Goal: Task Accomplishment & Management: Use online tool/utility

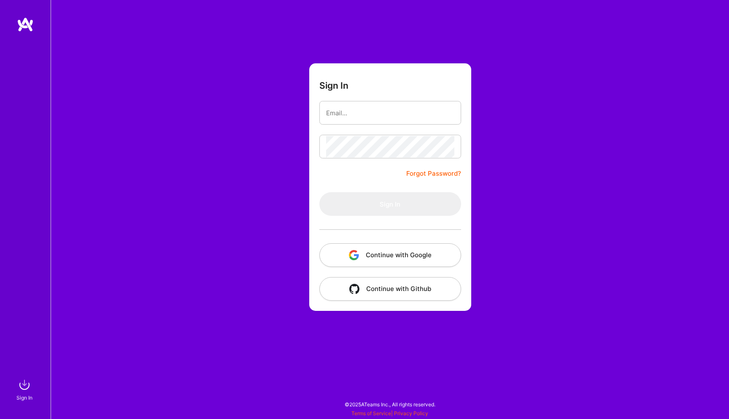
click at [390, 259] on button "Continue with Google" at bounding box center [391, 255] width 142 height 24
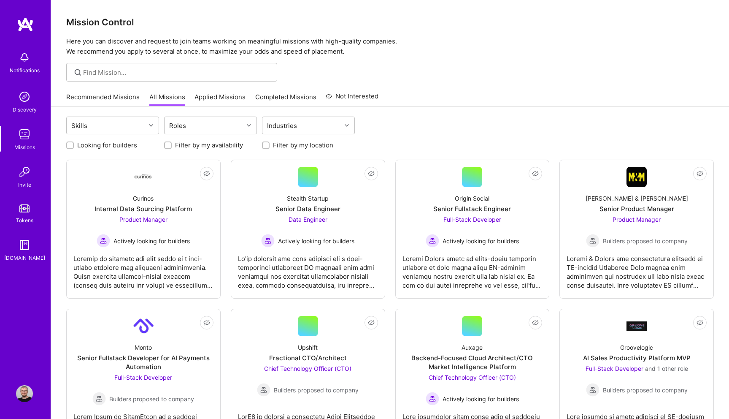
click at [94, 140] on div "Looking for builders Filter by my availability Filter by my location" at bounding box center [390, 142] width 648 height 13
click at [97, 143] on label "Looking for builders" at bounding box center [107, 145] width 60 height 9
click at [74, 143] on input "Looking for builders" at bounding box center [71, 146] width 6 height 6
checkbox input "true"
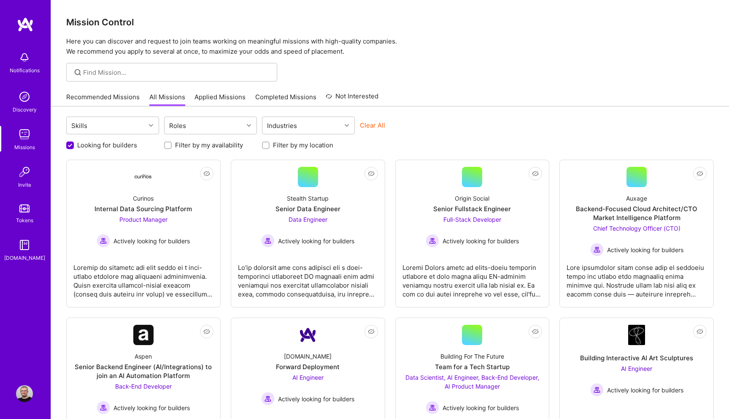
click at [273, 146] on label "Filter by my location" at bounding box center [303, 145] width 60 height 9
click at [270, 146] on input "Filter by my location" at bounding box center [267, 146] width 6 height 6
checkbox input "true"
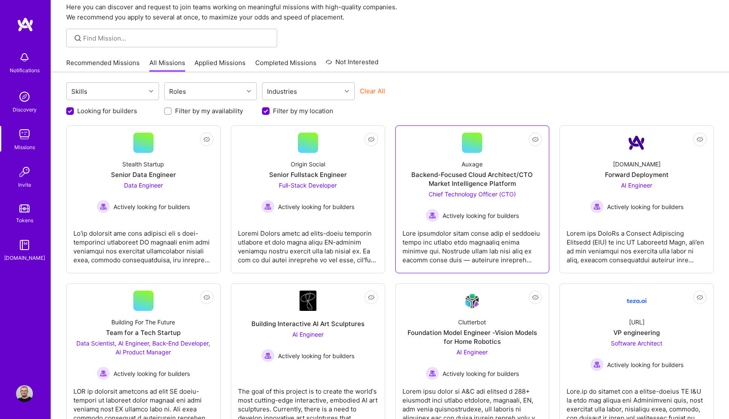
scroll to position [37, 0]
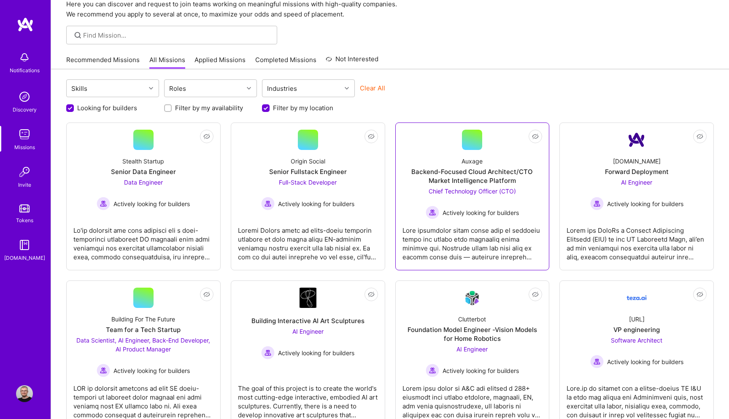
click at [482, 179] on div "Backend-Focused Cloud Architect/CTO Market Intelligence Platform" at bounding box center [473, 176] width 140 height 18
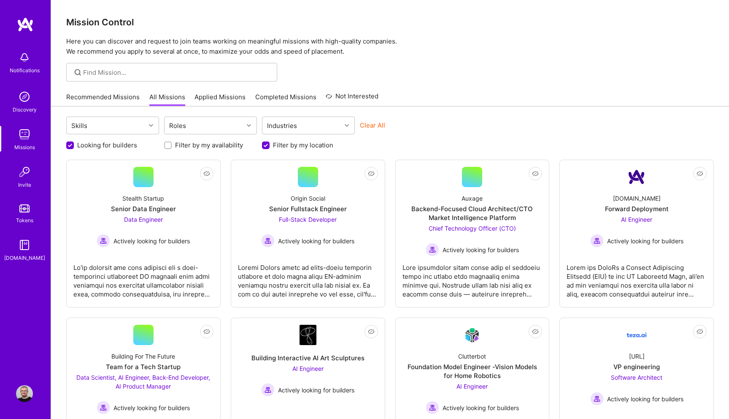
scroll to position [37, 0]
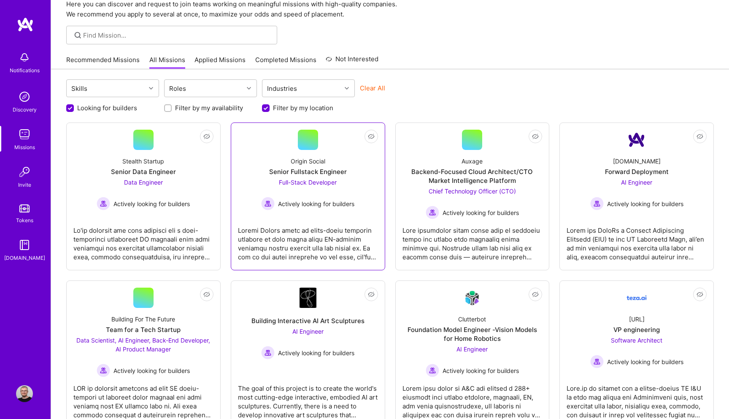
click at [272, 176] on div "Origin Social Senior Fullstack Engineer Full-Stack Developer Actively looking f…" at bounding box center [308, 180] width 140 height 60
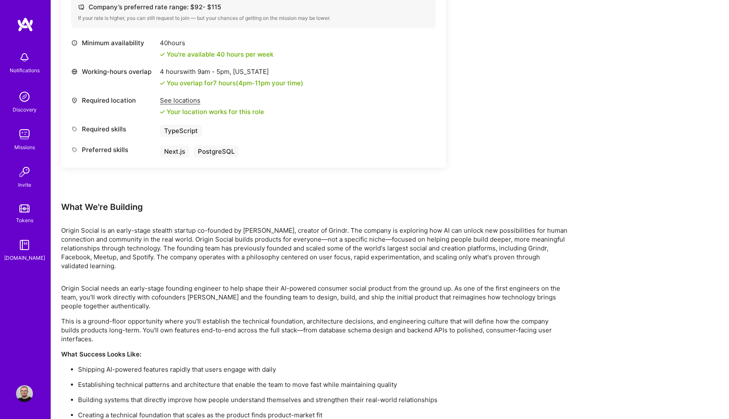
scroll to position [460, 0]
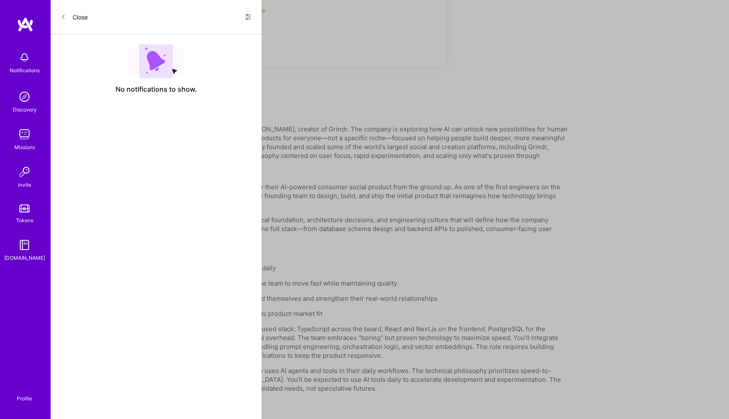
scroll to position [37, 0]
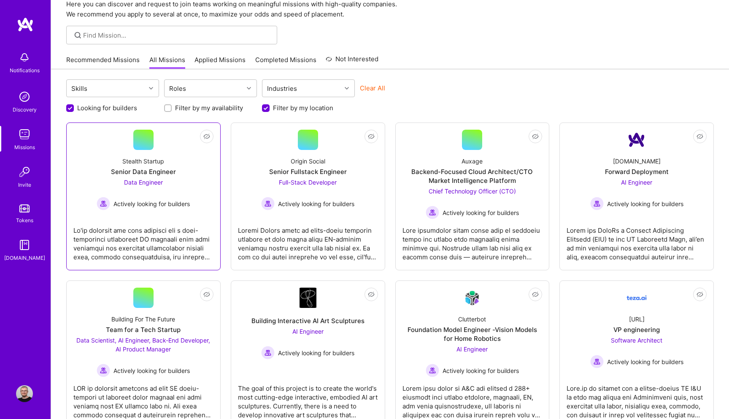
click at [187, 178] on div "Data Engineer Actively looking for builders" at bounding box center [143, 194] width 93 height 32
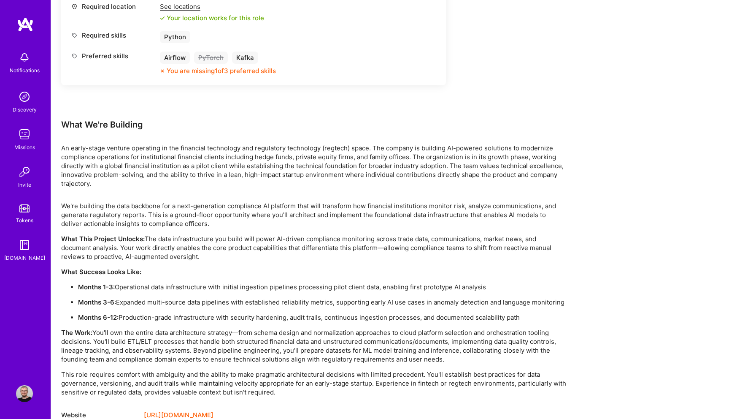
scroll to position [456, 0]
